Goal: Transaction & Acquisition: Purchase product/service

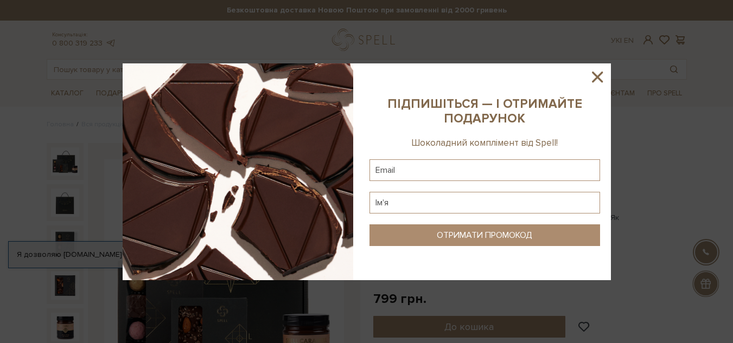
click at [595, 78] on icon at bounding box center [597, 77] width 11 height 11
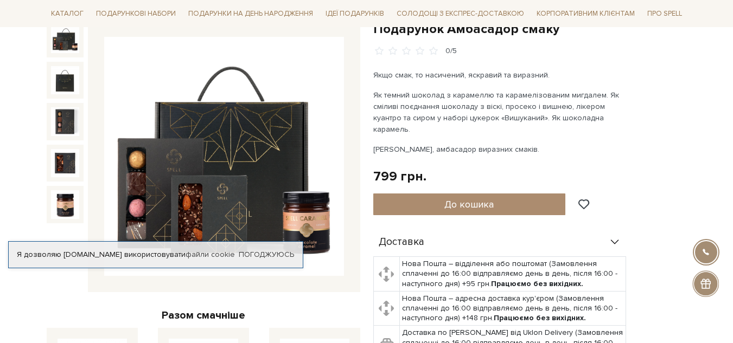
scroll to position [54, 0]
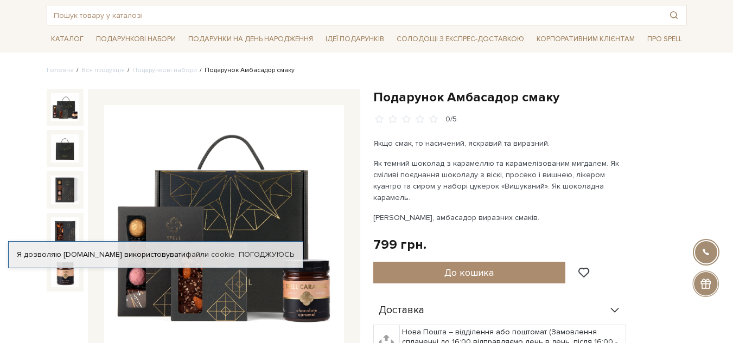
click at [65, 108] on img at bounding box center [65, 107] width 28 height 28
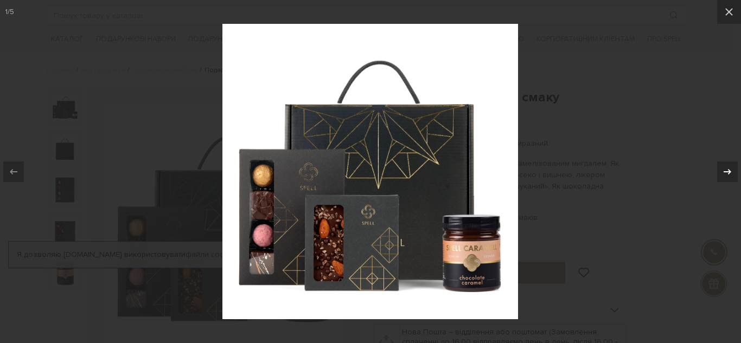
click at [728, 169] on icon at bounding box center [727, 171] width 13 height 13
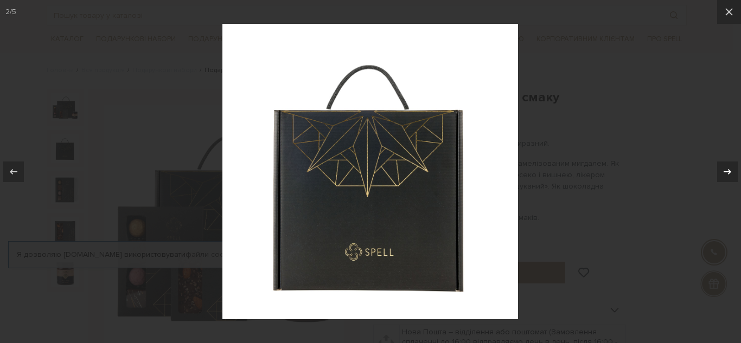
click at [728, 169] on icon at bounding box center [727, 171] width 13 height 13
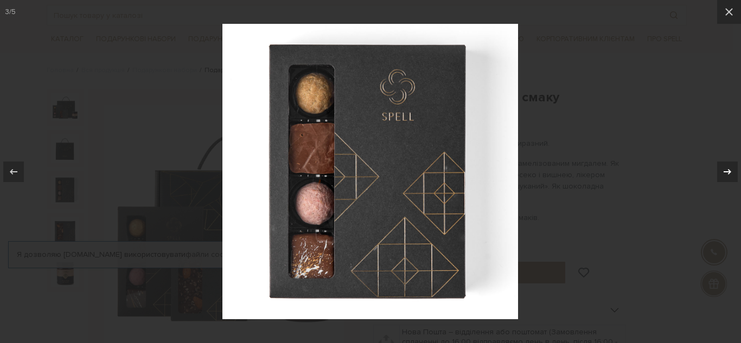
click at [728, 169] on icon at bounding box center [727, 171] width 13 height 13
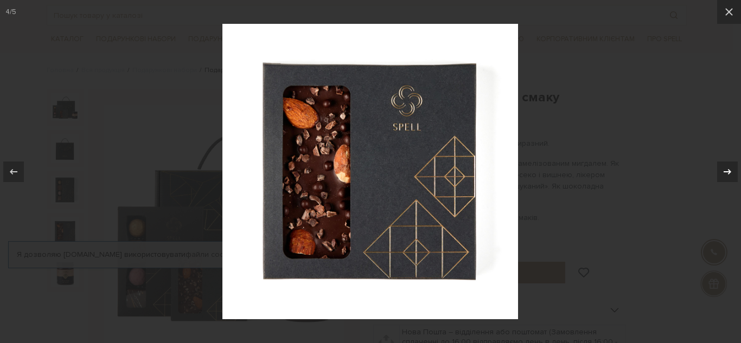
click at [728, 169] on icon at bounding box center [727, 171] width 13 height 13
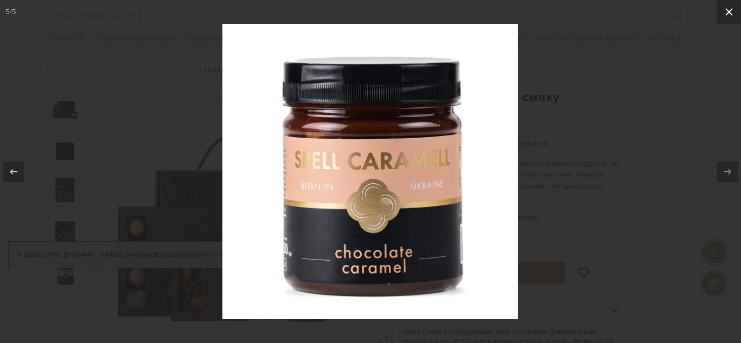
click at [728, 12] on icon at bounding box center [729, 12] width 8 height 8
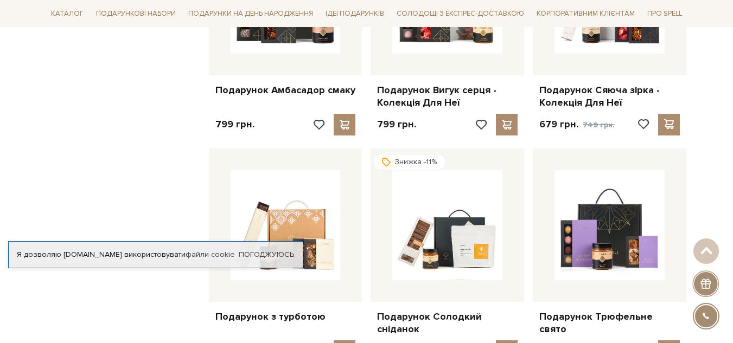
scroll to position [813, 0]
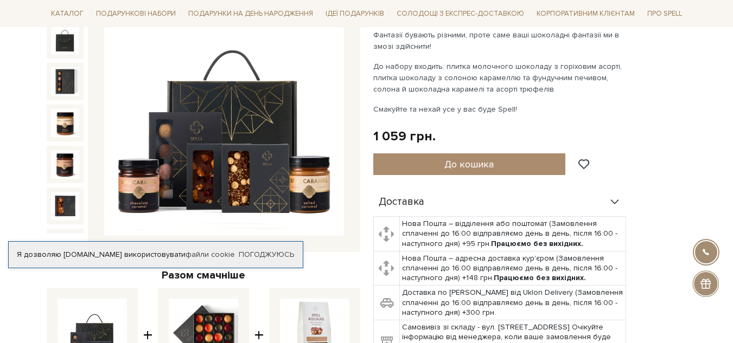
scroll to position [108, 0]
